Goal: Task Accomplishment & Management: Manage account settings

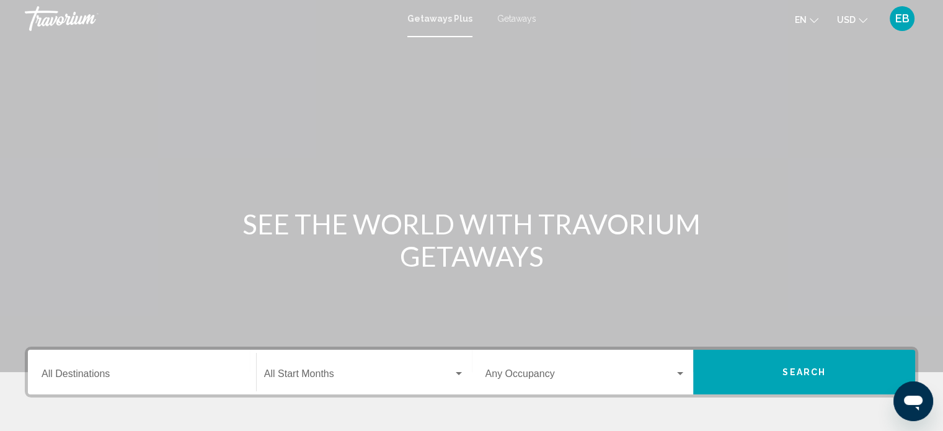
click at [907, 24] on span "EB" at bounding box center [902, 18] width 14 height 12
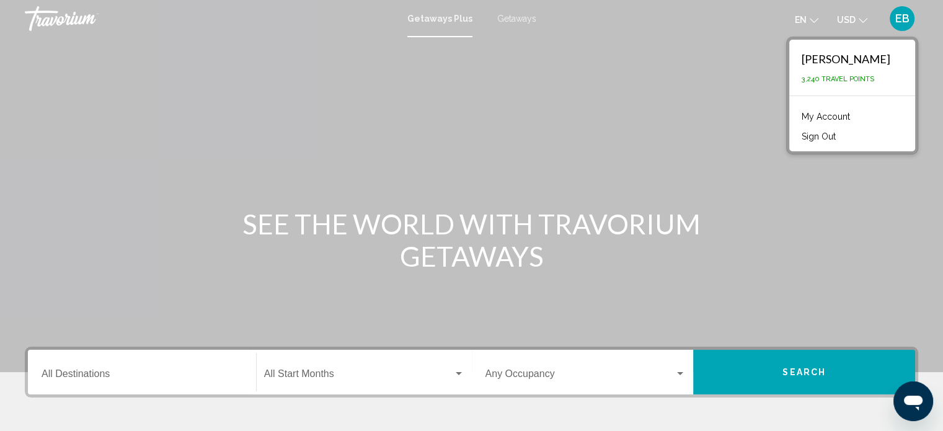
click at [841, 119] on link "My Account" at bounding box center [825, 116] width 61 height 16
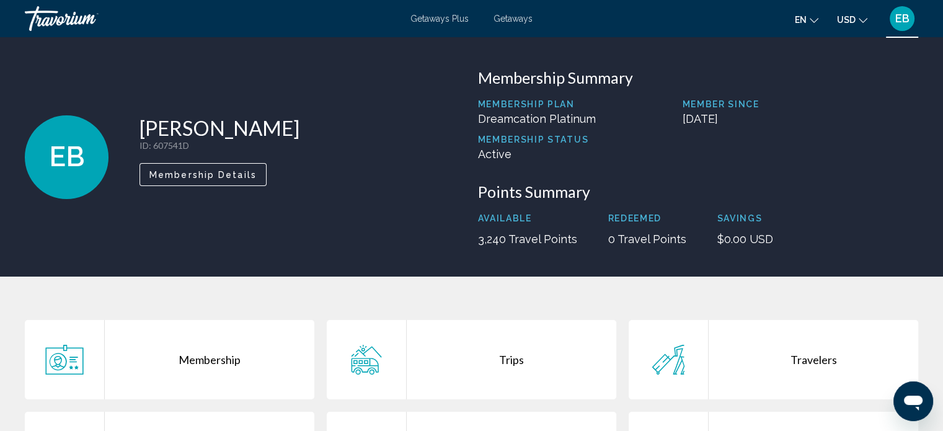
scroll to position [5, 0]
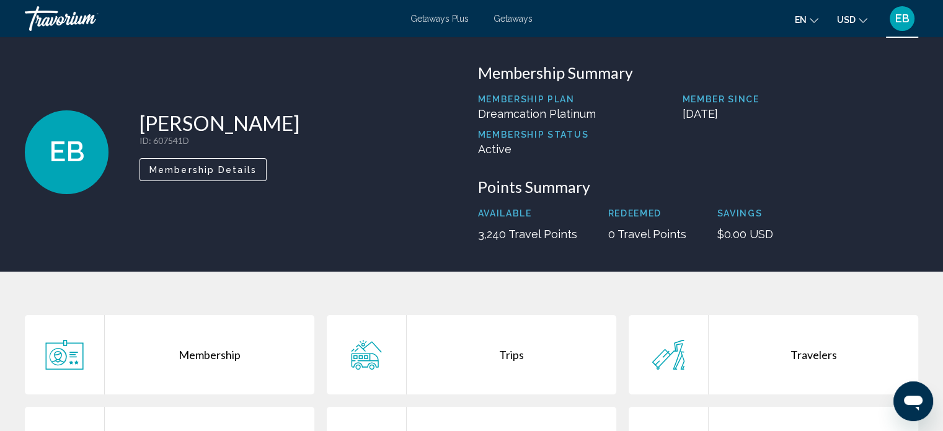
click at [902, 16] on span "EB" at bounding box center [902, 18] width 14 height 12
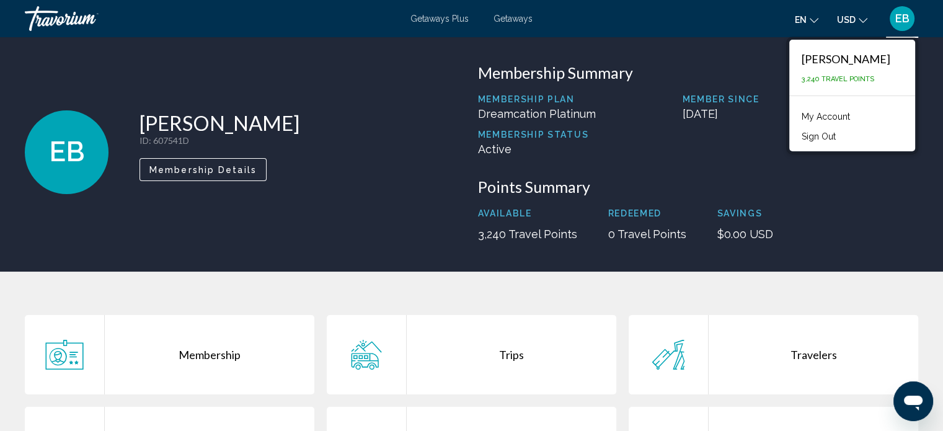
scroll to position [0, 0]
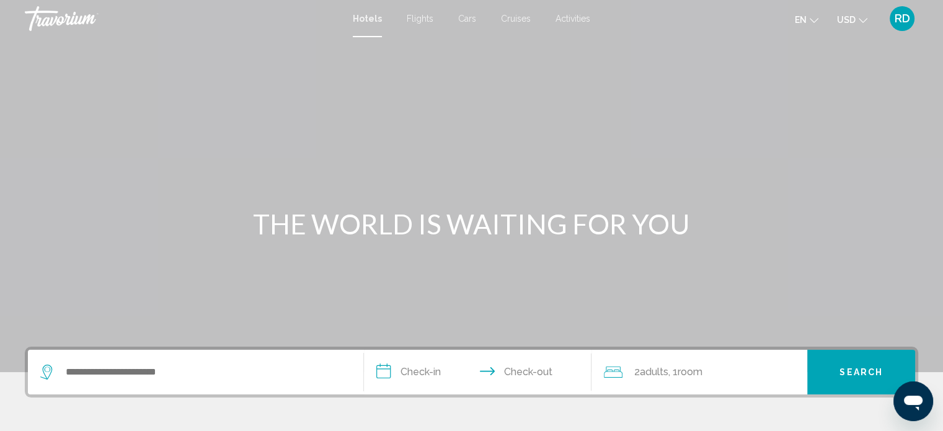
click at [909, 24] on span "RD" at bounding box center [901, 18] width 15 height 12
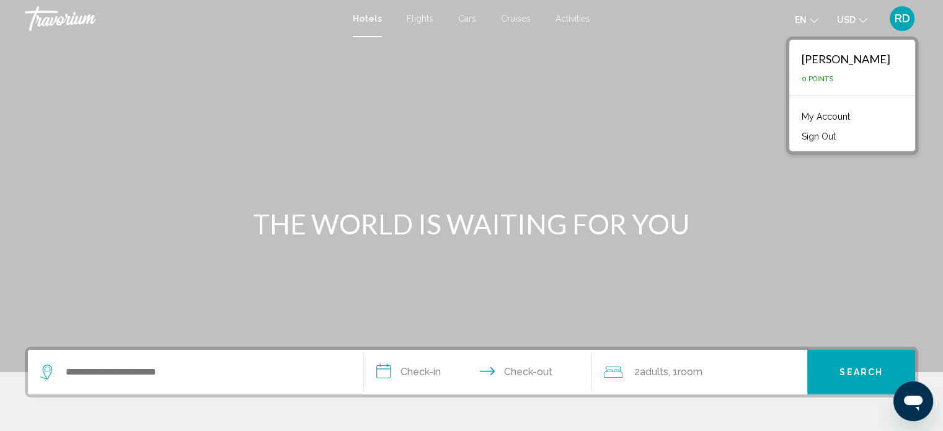
click at [856, 118] on link "My Account" at bounding box center [825, 116] width 61 height 16
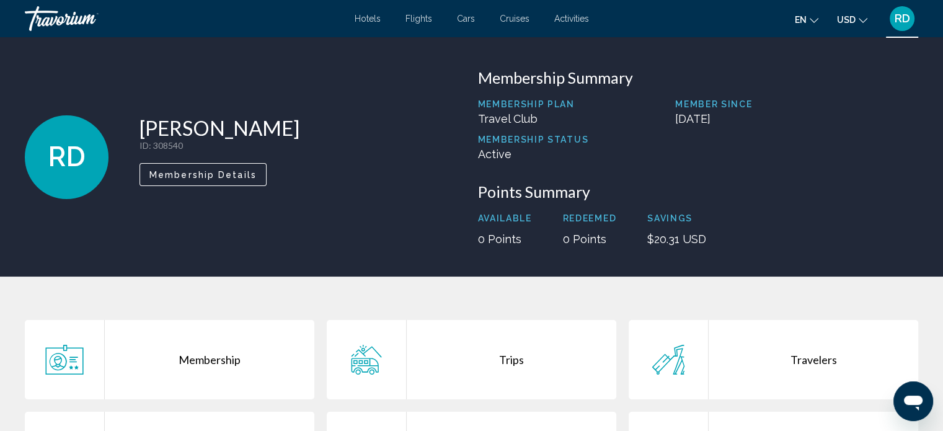
scroll to position [268, 0]
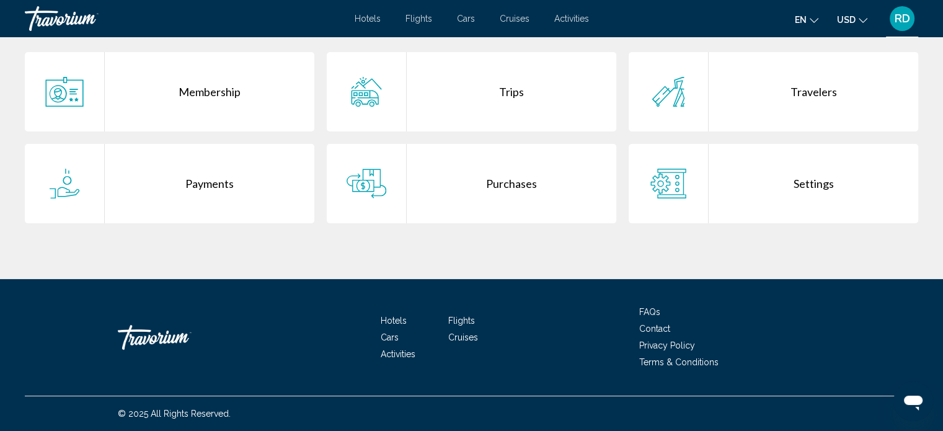
click at [474, 188] on div "Purchases" at bounding box center [511, 183] width 209 height 79
